Goal: Obtain resource: Download file/media

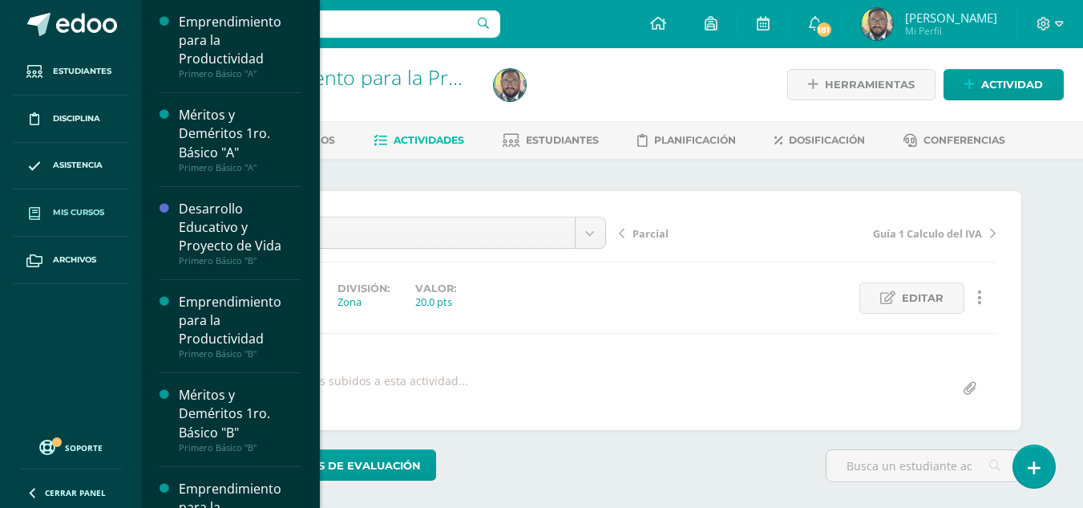
click at [77, 196] on link "Mis cursos" at bounding box center [70, 212] width 115 height 47
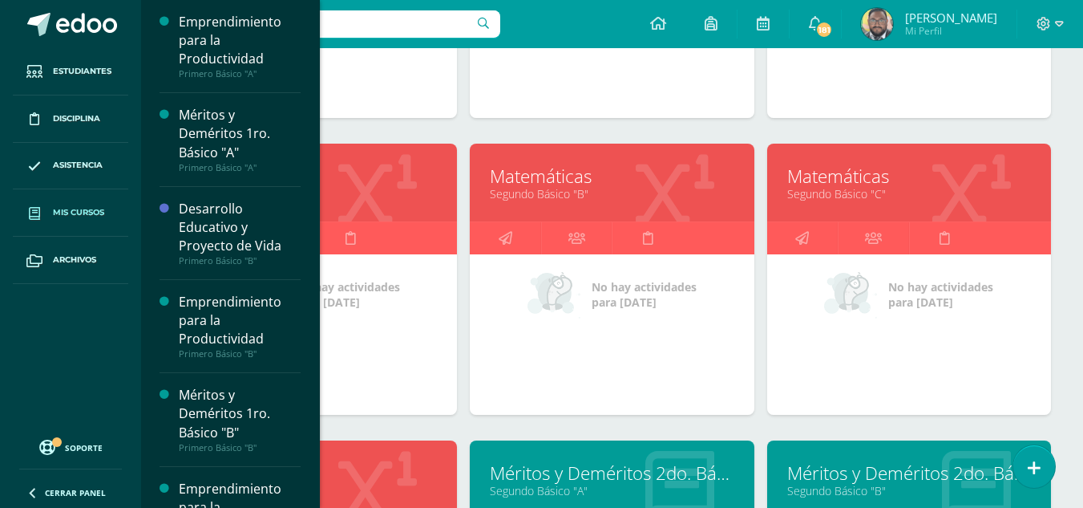
scroll to position [1183, 0]
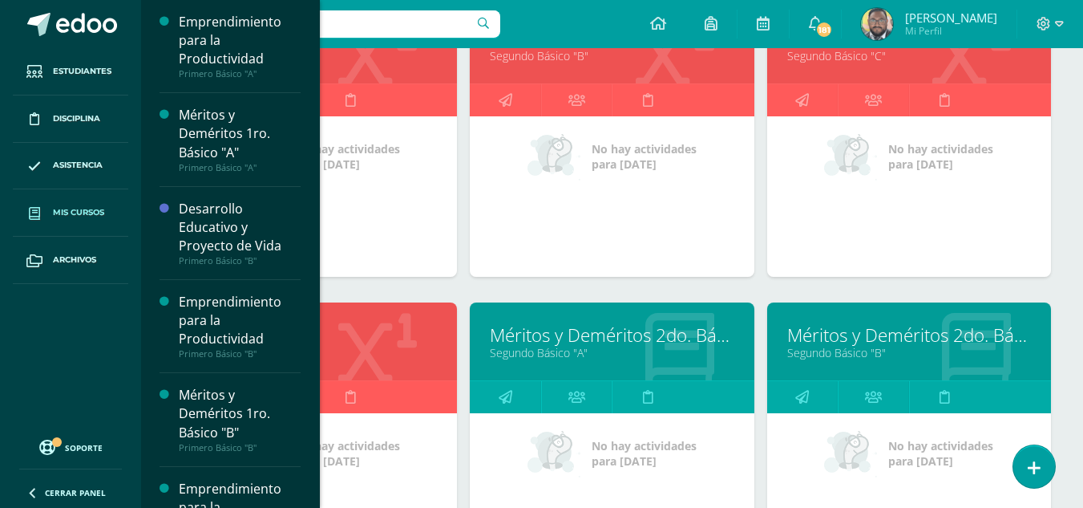
click at [364, 327] on link "Matemáticas" at bounding box center [315, 334] width 244 height 25
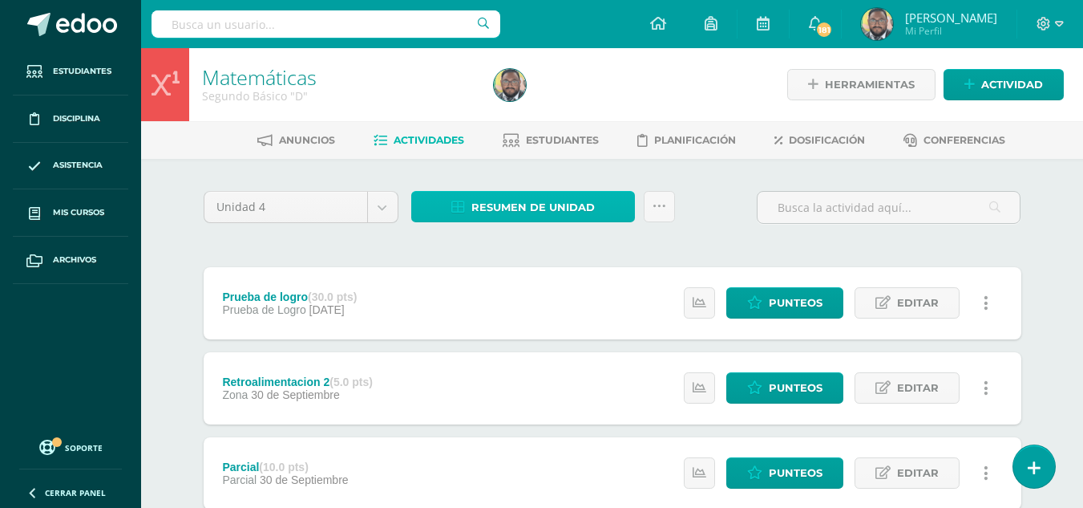
click at [528, 204] on span "Resumen de unidad" at bounding box center [532, 207] width 123 height 30
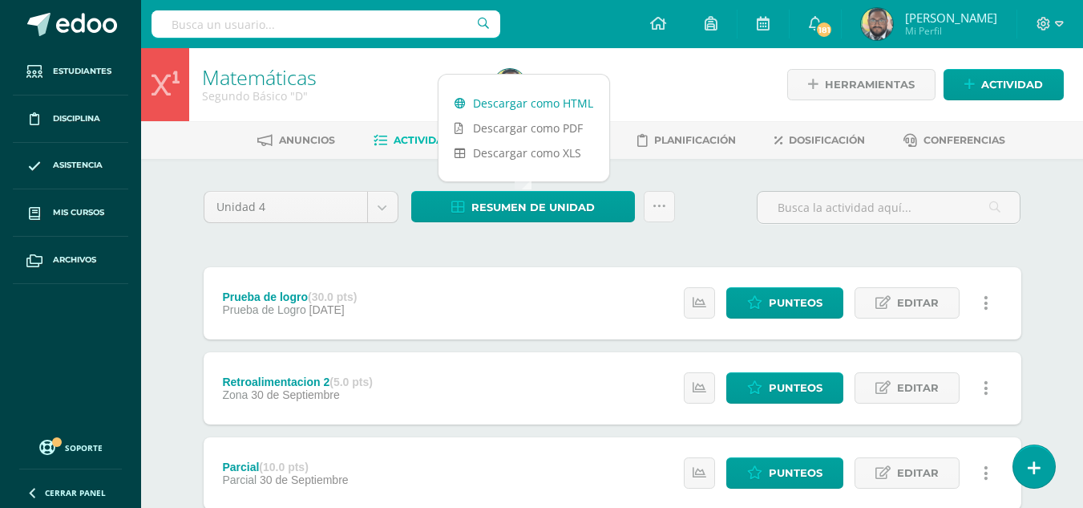
click at [494, 103] on link "Descargar como HTML" at bounding box center [524, 103] width 171 height 25
